Goal: Information Seeking & Learning: Learn about a topic

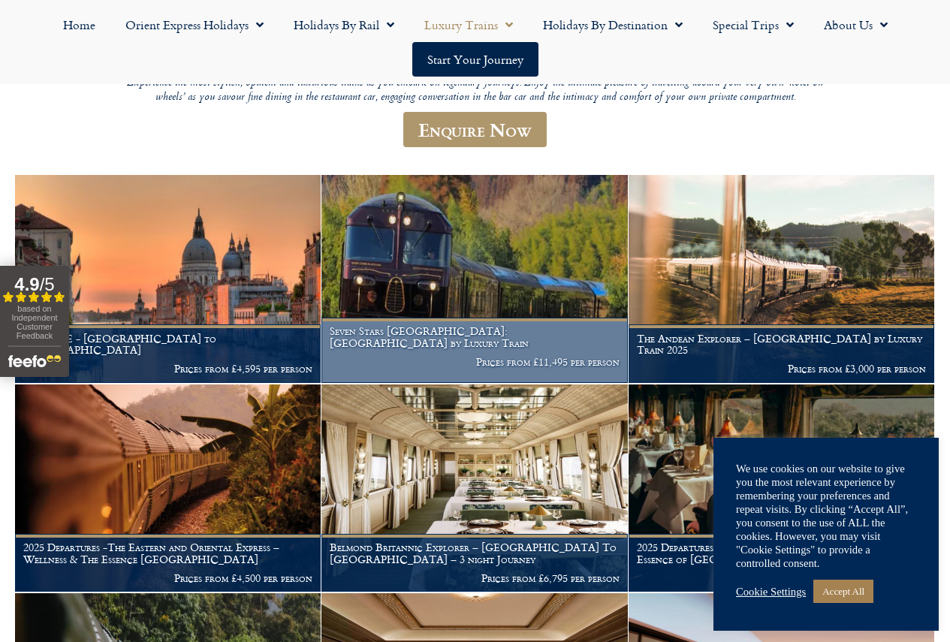
scroll to position [300, 0]
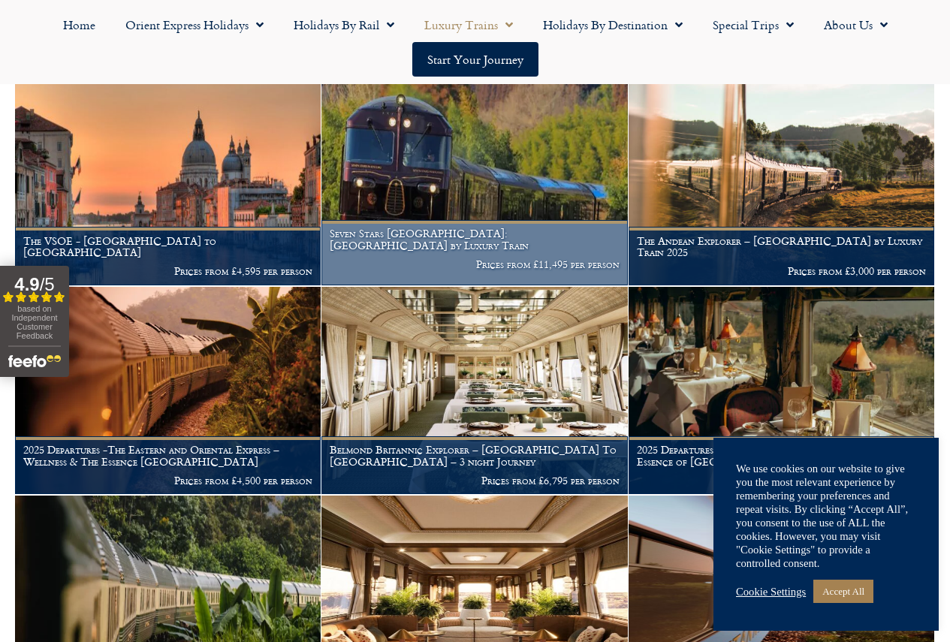
click at [463, 252] on h1 "Seven Stars Kyushu: Japan by Luxury Train" at bounding box center [474, 240] width 289 height 24
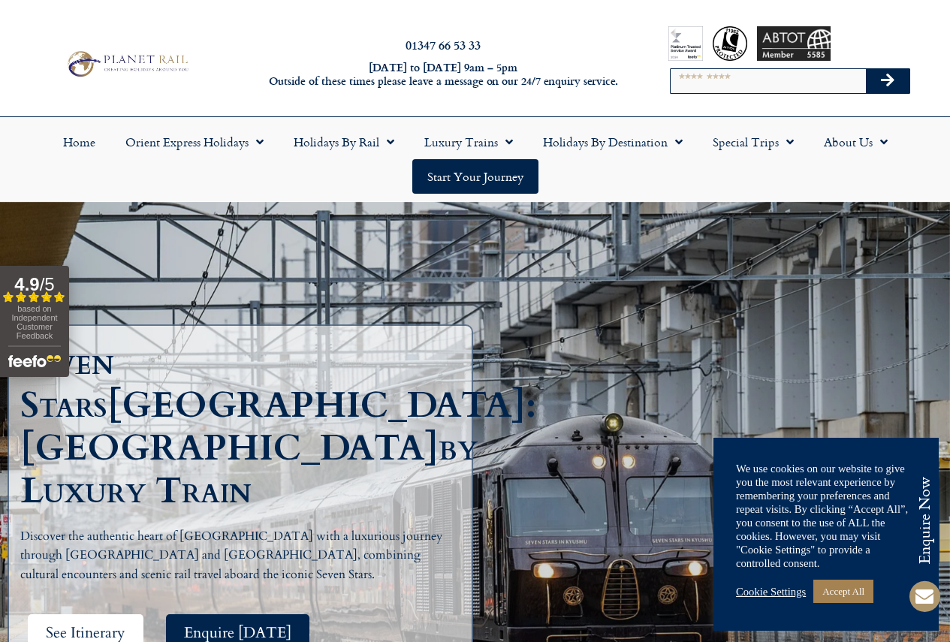
click at [104, 623] on span "See Itinerary" at bounding box center [86, 632] width 80 height 19
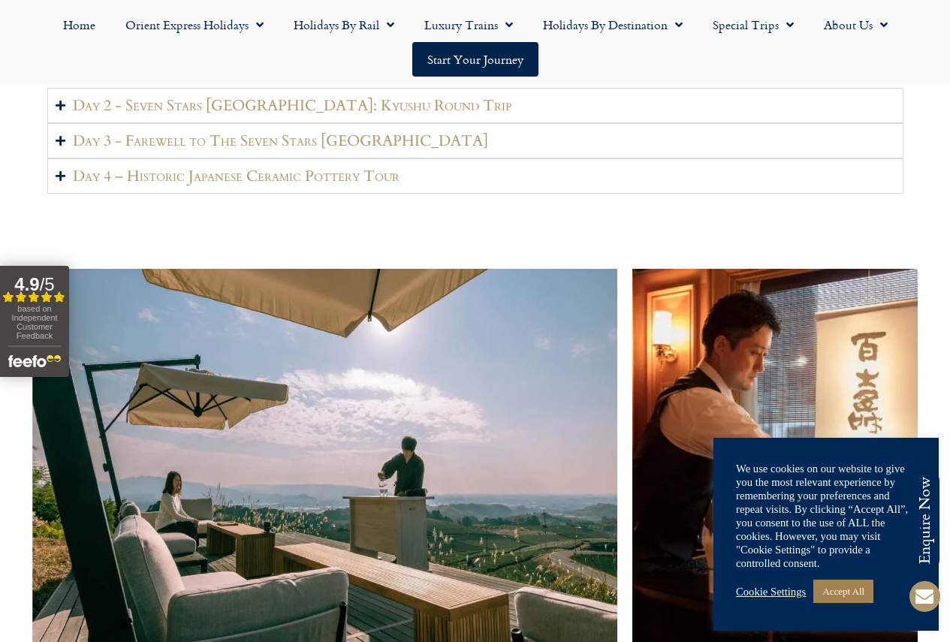
scroll to position [2449, 0]
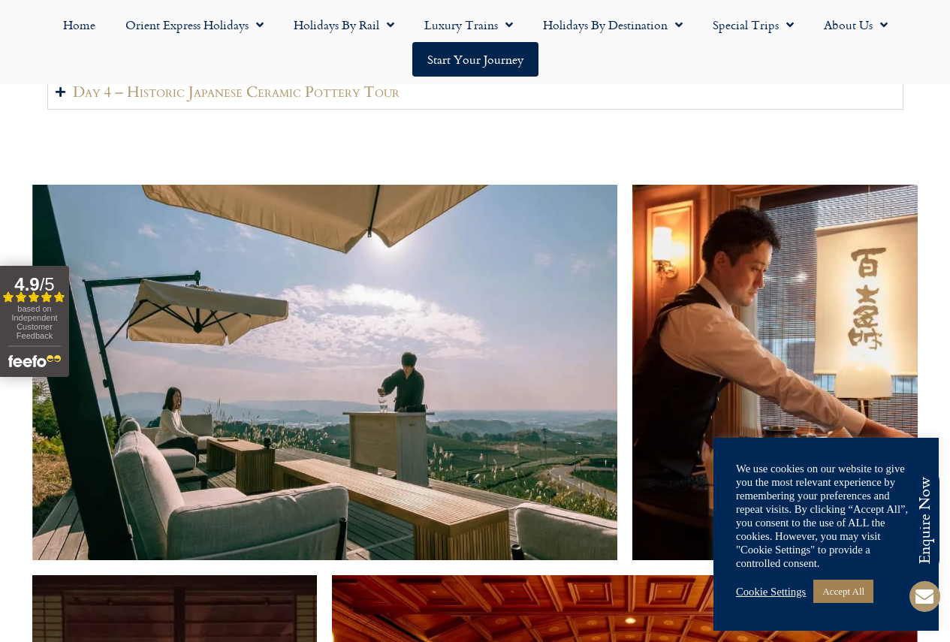
click at [234, 31] on h2 "Day 2 - Seven Stars [GEOGRAPHIC_DATA]: Kyushu Round Trip" at bounding box center [292, 21] width 438 height 19
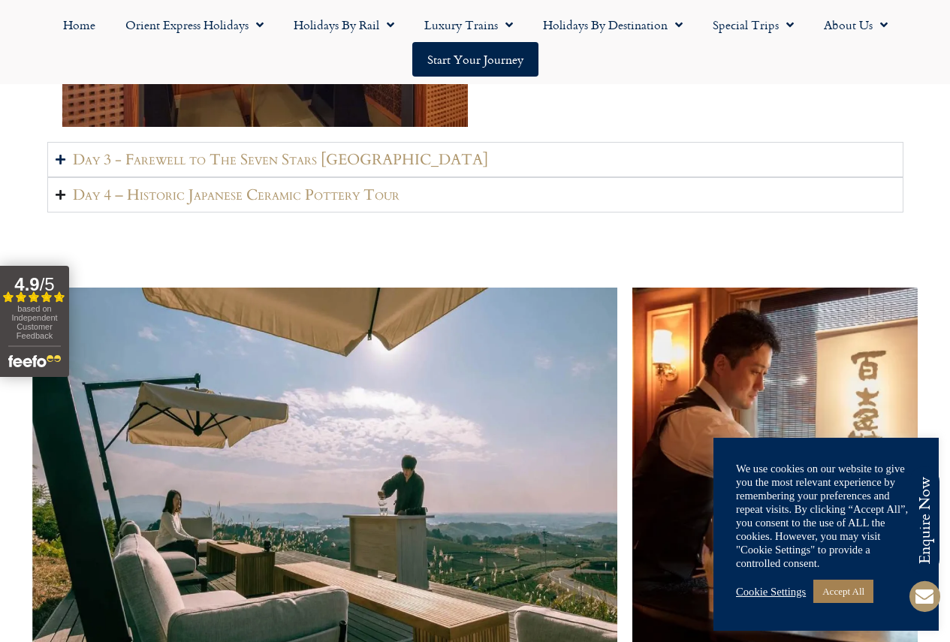
scroll to position [2224, 0]
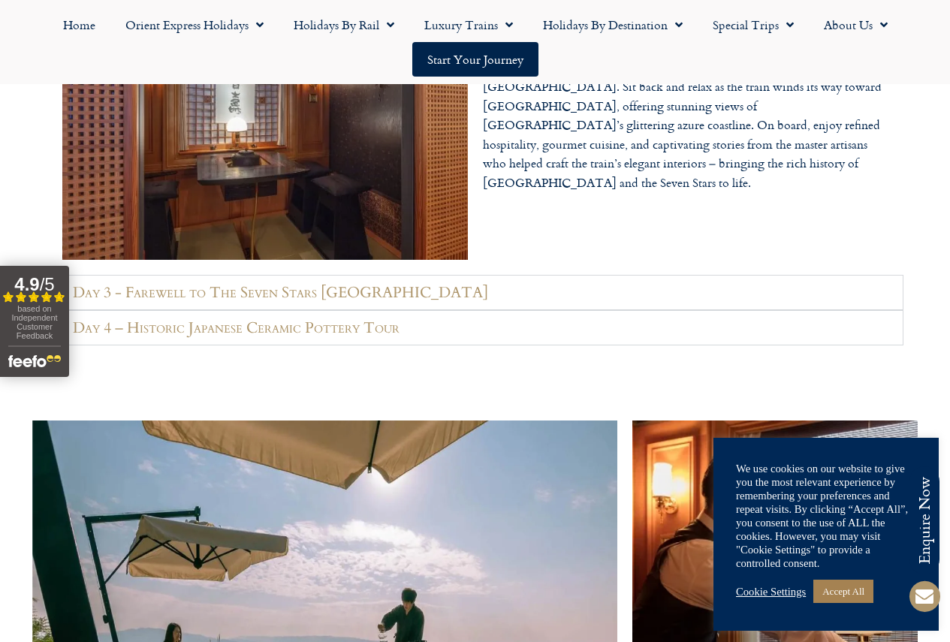
click at [61, 298] on icon "Accordion. Open links with Enter or Space, close with Escape, and navigate with…" at bounding box center [61, 292] width 10 height 11
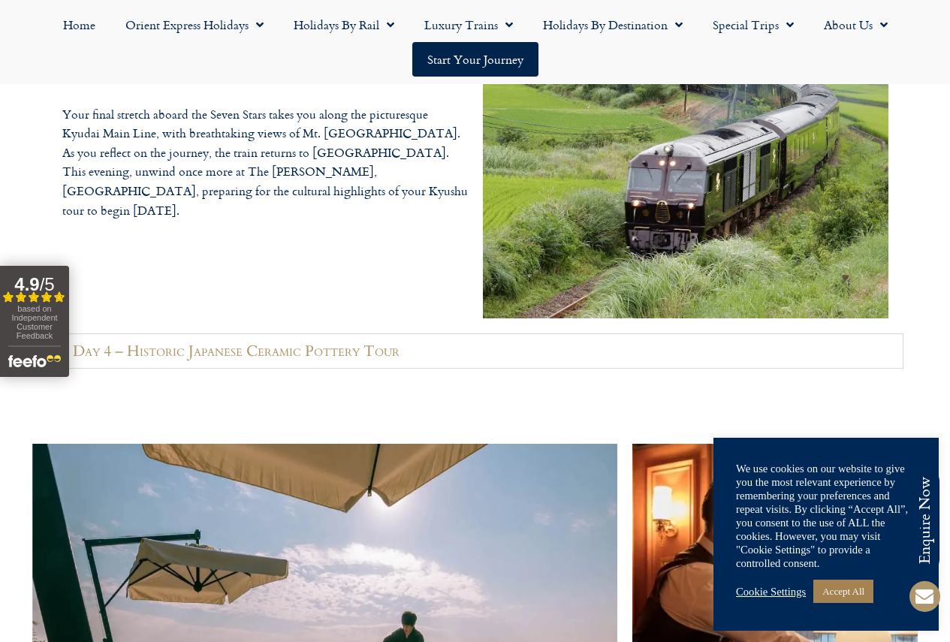
click at [64, 357] on icon "Accordion. Open links with Enter or Space, close with Escape, and navigate with…" at bounding box center [61, 350] width 10 height 11
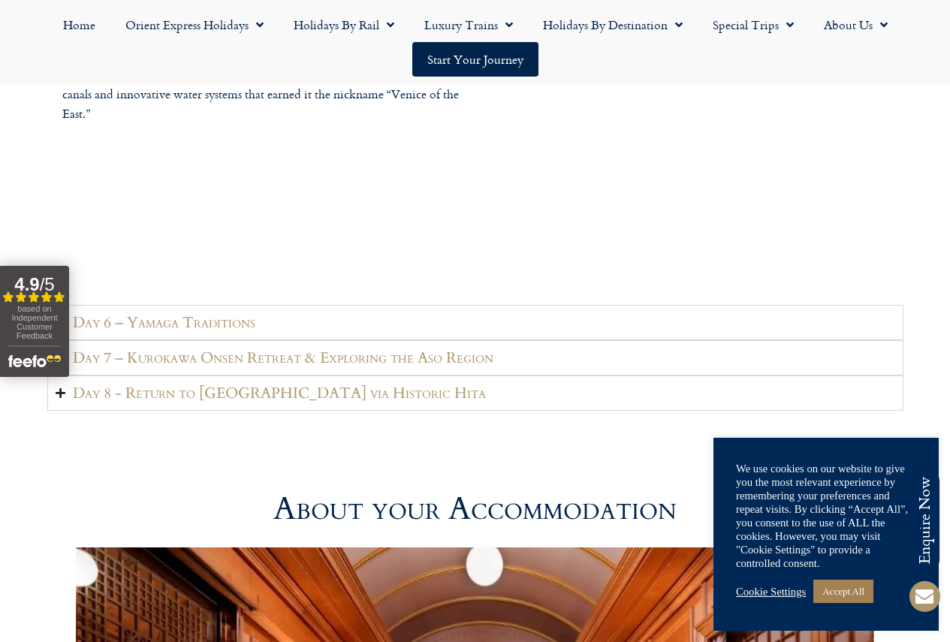
scroll to position [3651, 0]
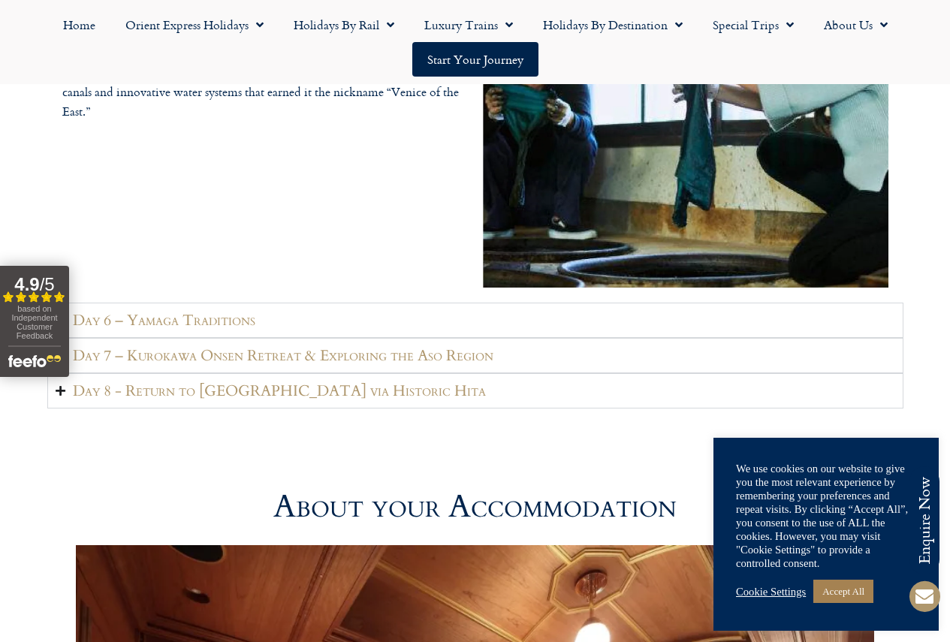
click at [54, 338] on summary "Day 6 – Yamaga Traditions" at bounding box center [475, 320] width 856 height 35
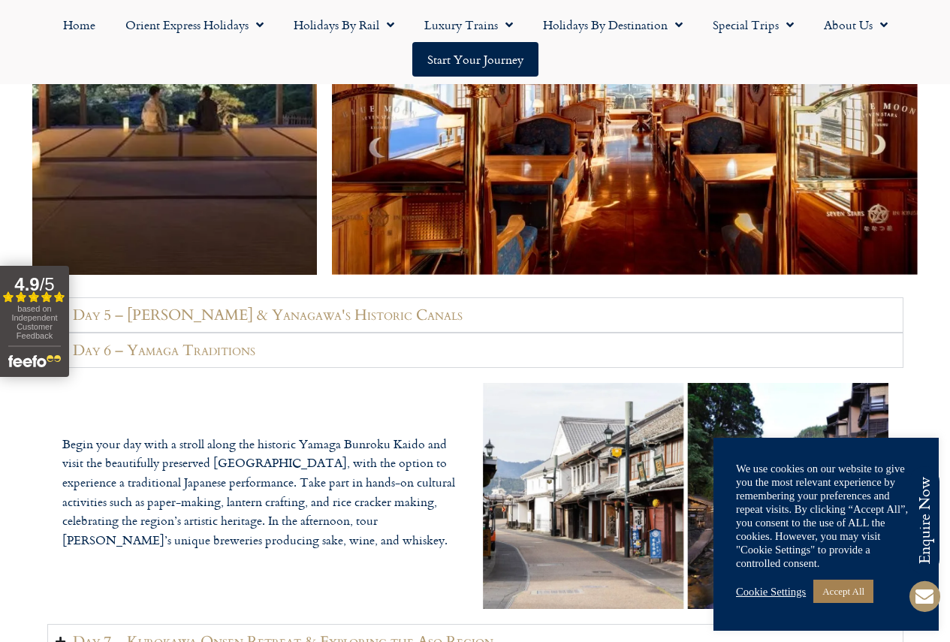
scroll to position [3125, 0]
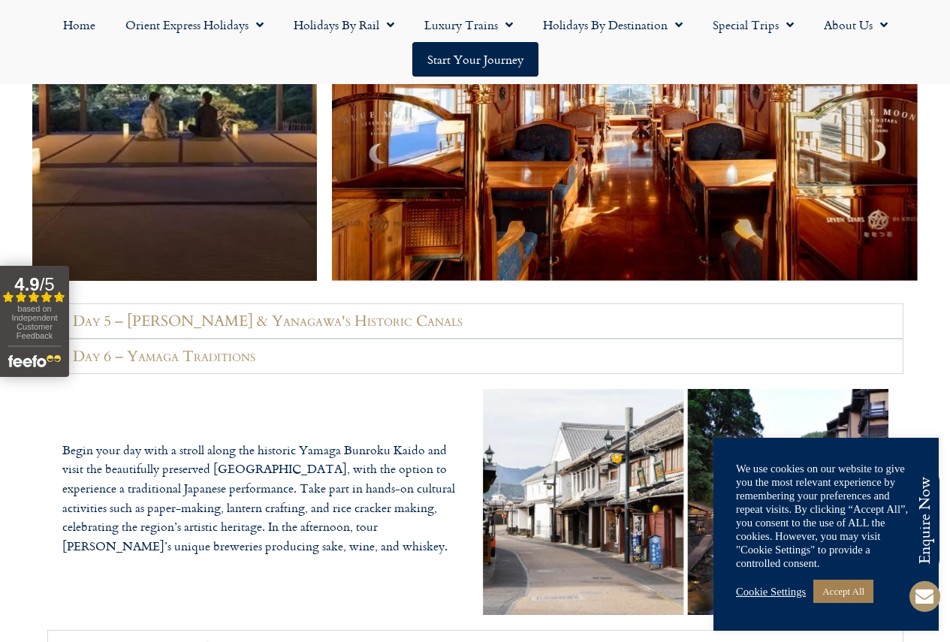
click at [59, 327] on icon "Accordion. Open links with Enter or Space, close with Escape, and navigate with…" at bounding box center [61, 320] width 10 height 11
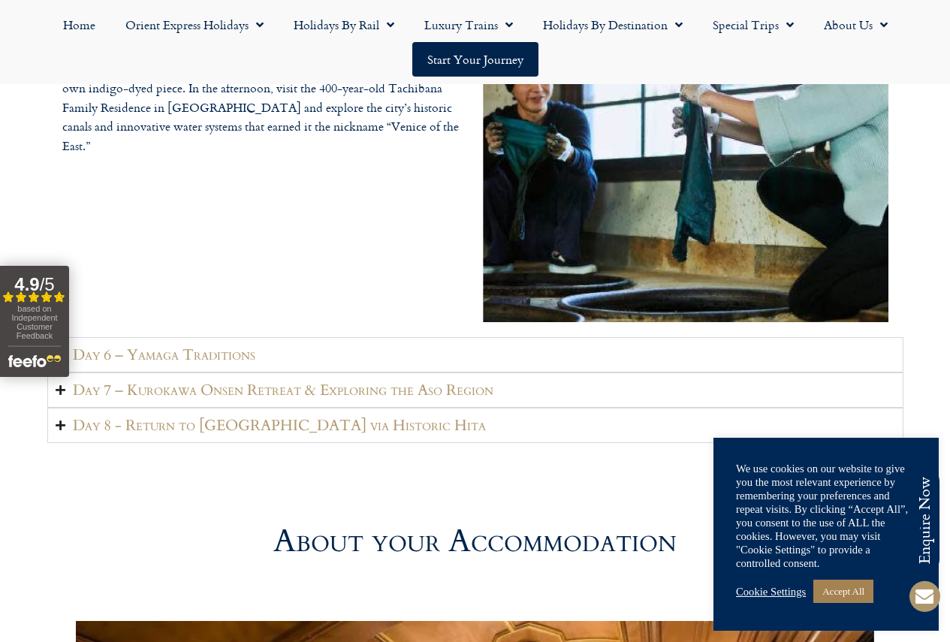
scroll to position [3651, 0]
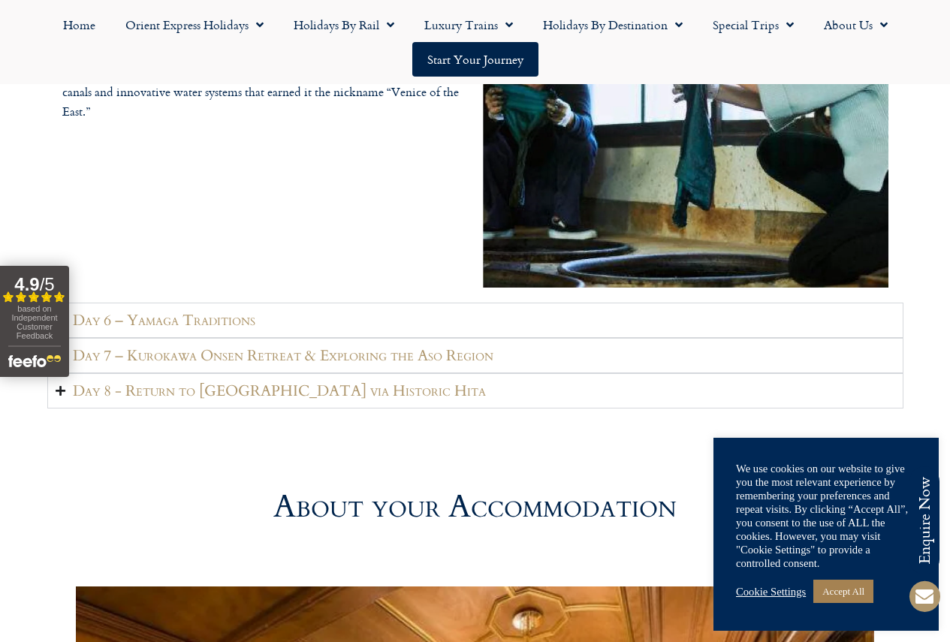
click at [62, 326] on icon "Accordion. Open links with Enter or Space, close with Escape, and navigate with…" at bounding box center [61, 320] width 10 height 11
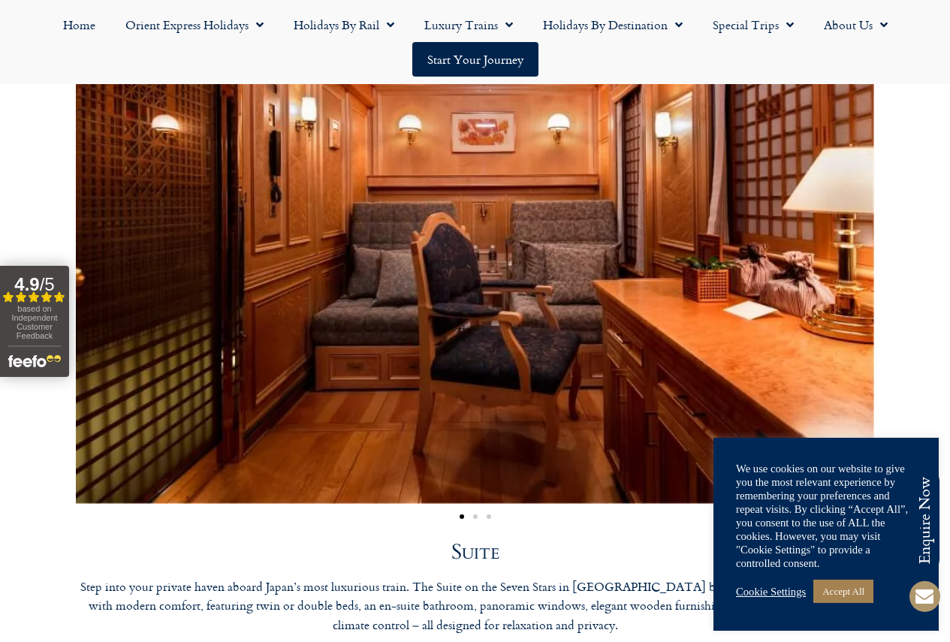
scroll to position [4026, 0]
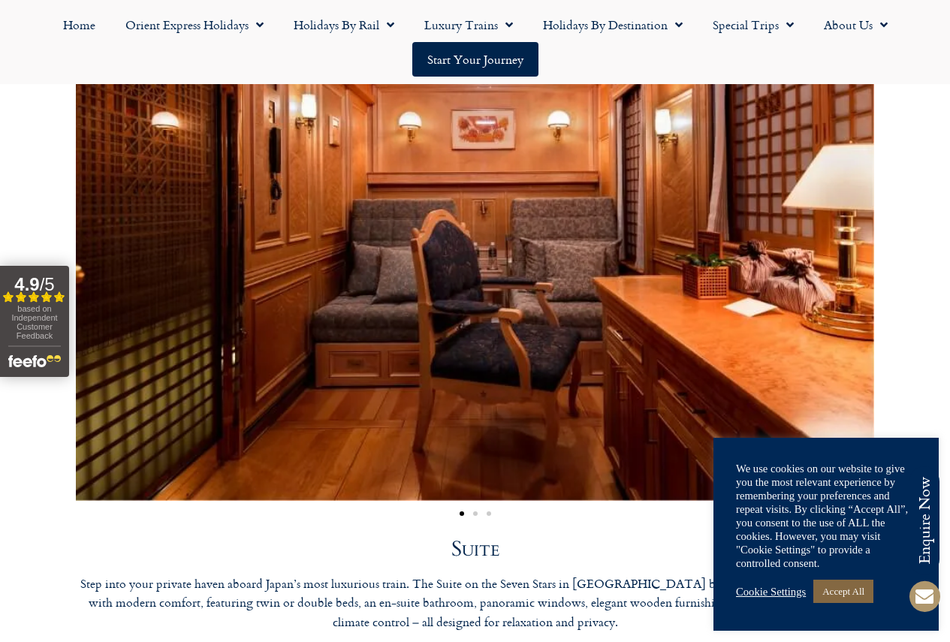
click at [833, 590] on link "Accept All" at bounding box center [843, 591] width 60 height 23
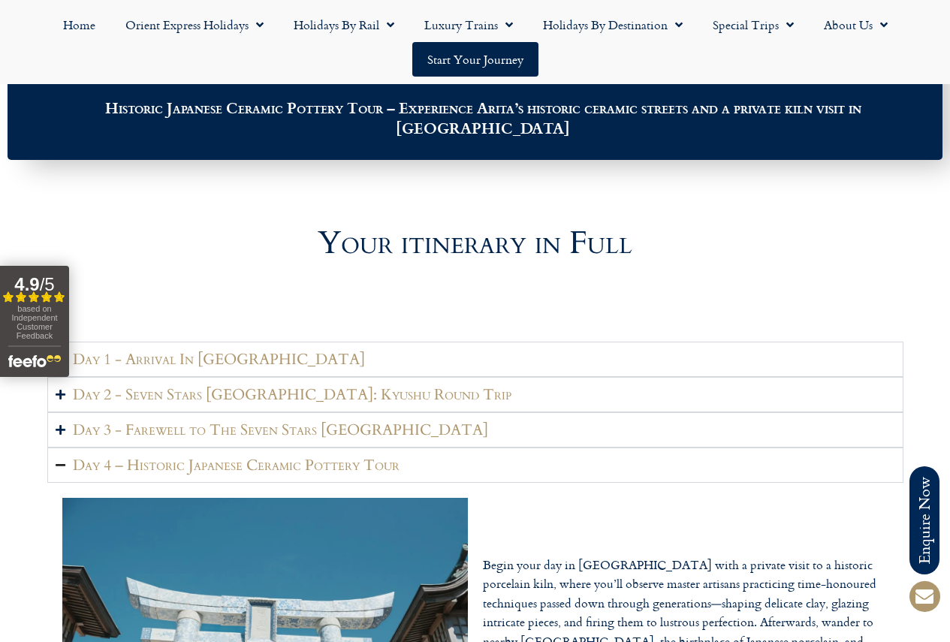
scroll to position [1774, 0]
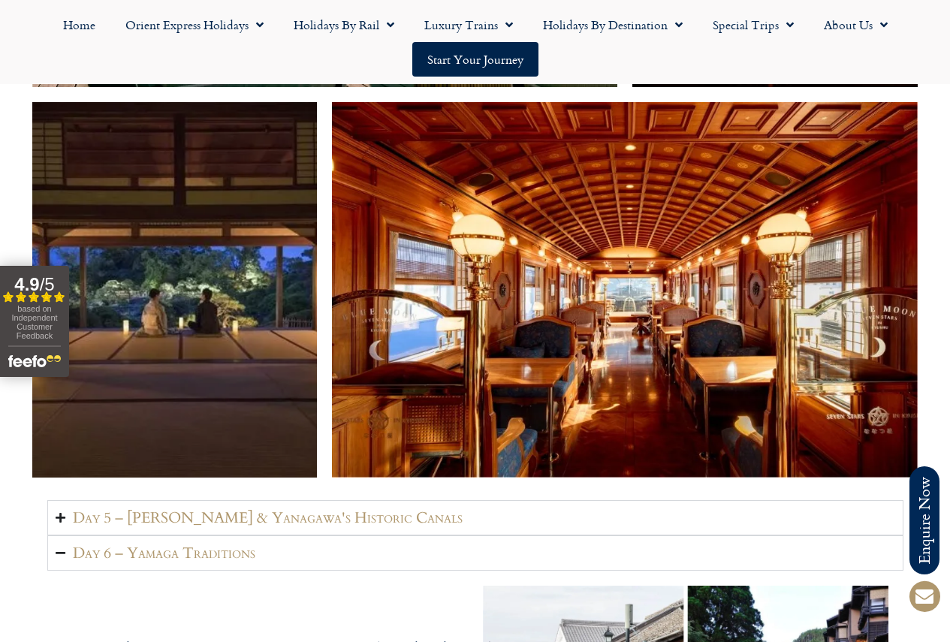
scroll to position [3229, 0]
